Goal: Information Seeking & Learning: Compare options

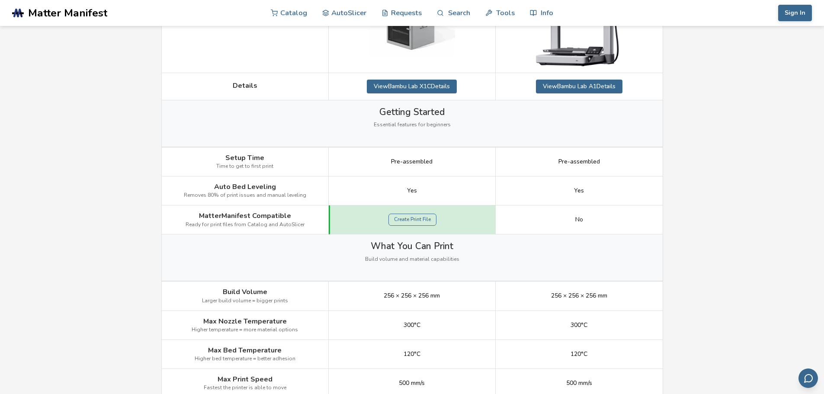
scroll to position [225, 0]
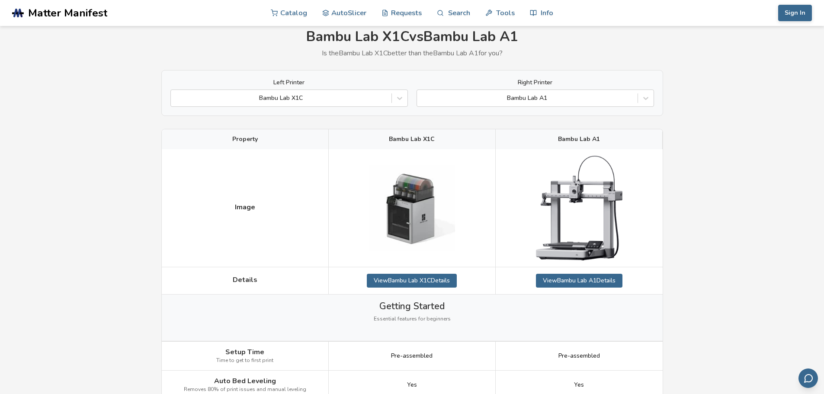
scroll to position [43, 0]
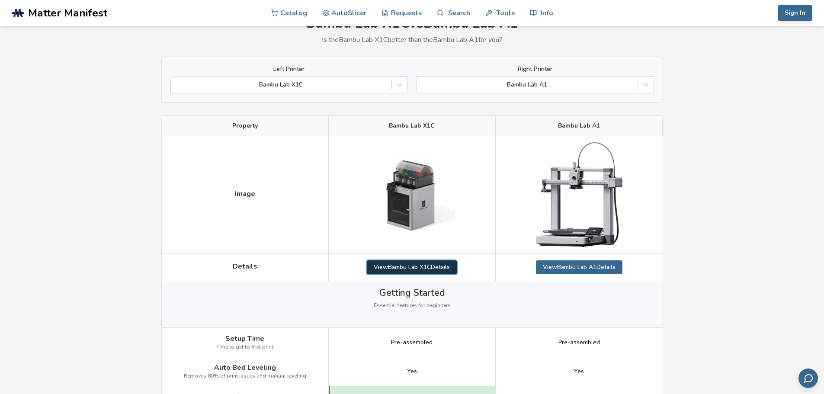
click at [424, 268] on link "View Bambu Lab X1C Details" at bounding box center [412, 268] width 90 height 14
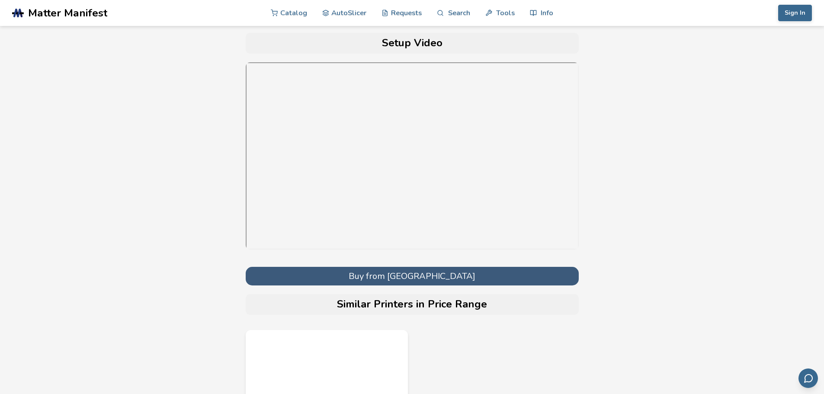
scroll to position [3012, 0]
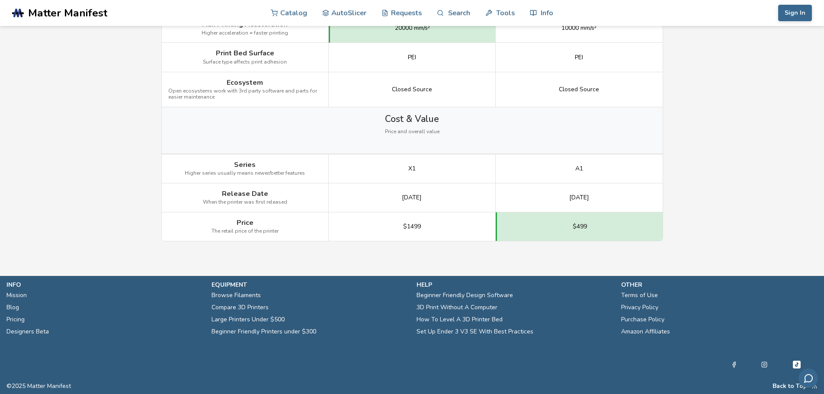
scroll to position [43, 0]
